Goal: Download file/media

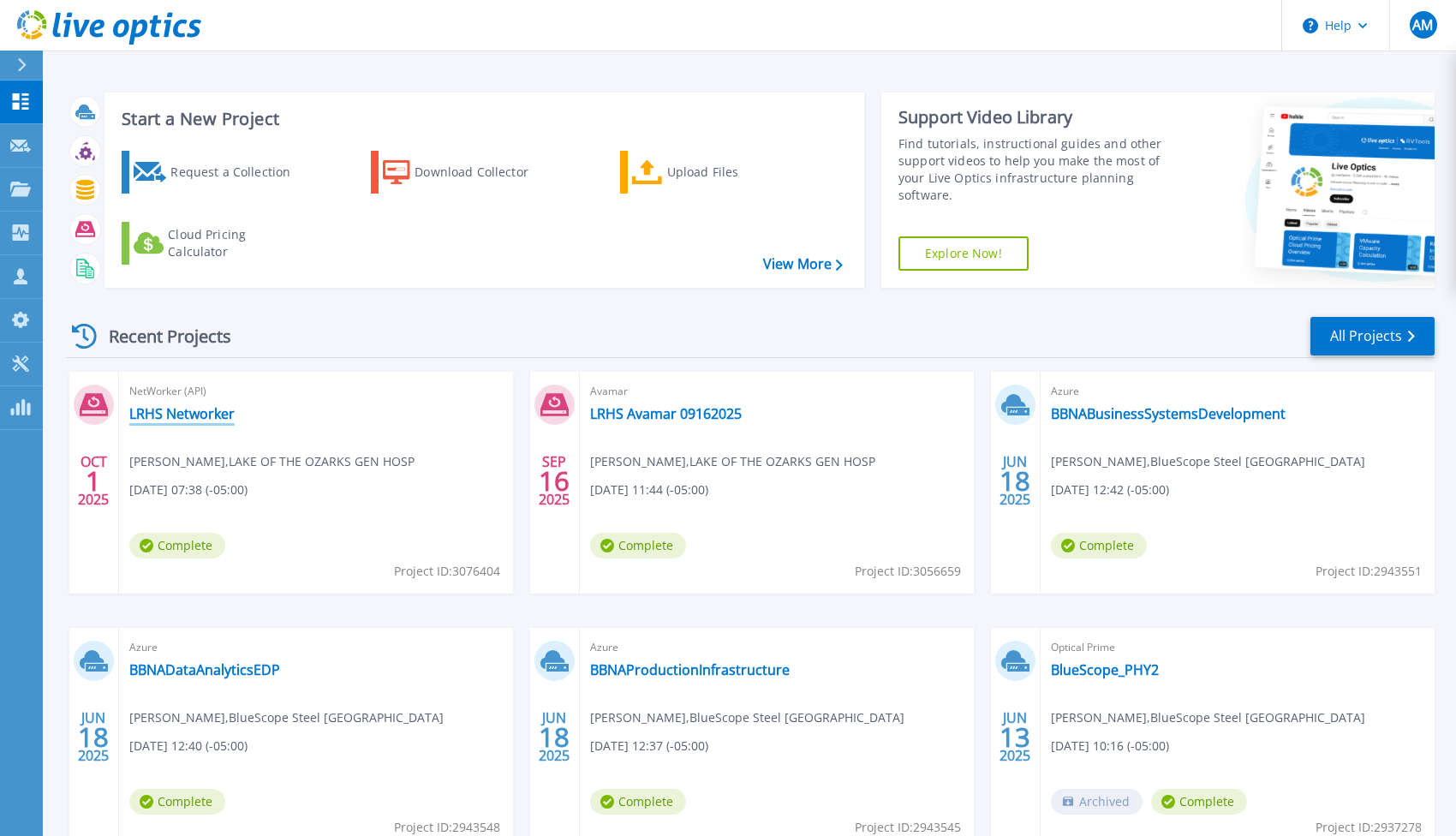
click at [154, 418] on link "LRHS Networker" at bounding box center [181, 414] width 105 height 17
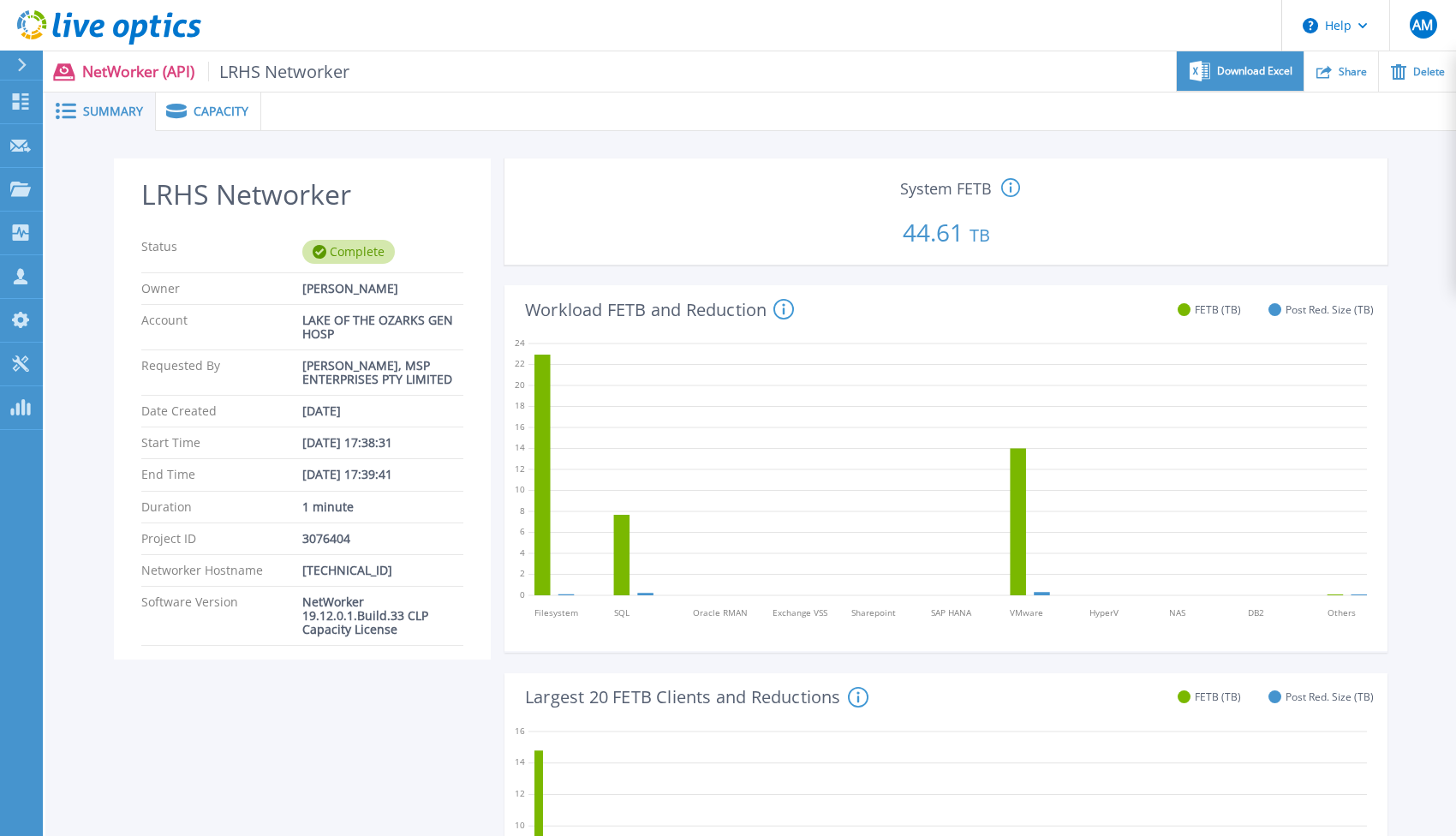
click at [1245, 68] on span "Download Excel" at bounding box center [1254, 71] width 75 height 10
click at [141, 200] on h2 "LRHS Networker" at bounding box center [303, 195] width 323 height 31
click at [178, 102] on div "Capacity" at bounding box center [208, 112] width 105 height 39
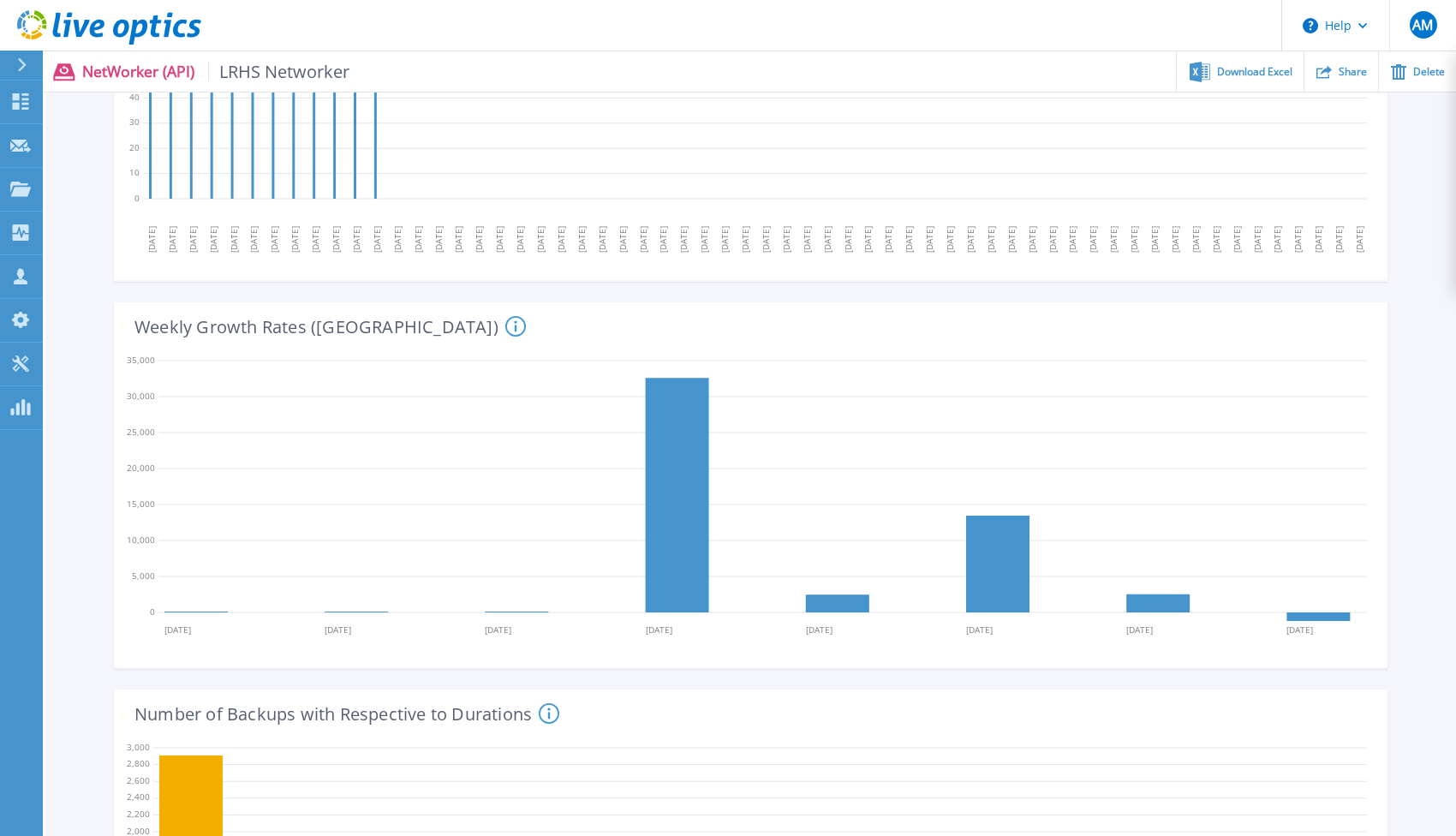
scroll to position [1366, 0]
